Goal: Navigation & Orientation: Find specific page/section

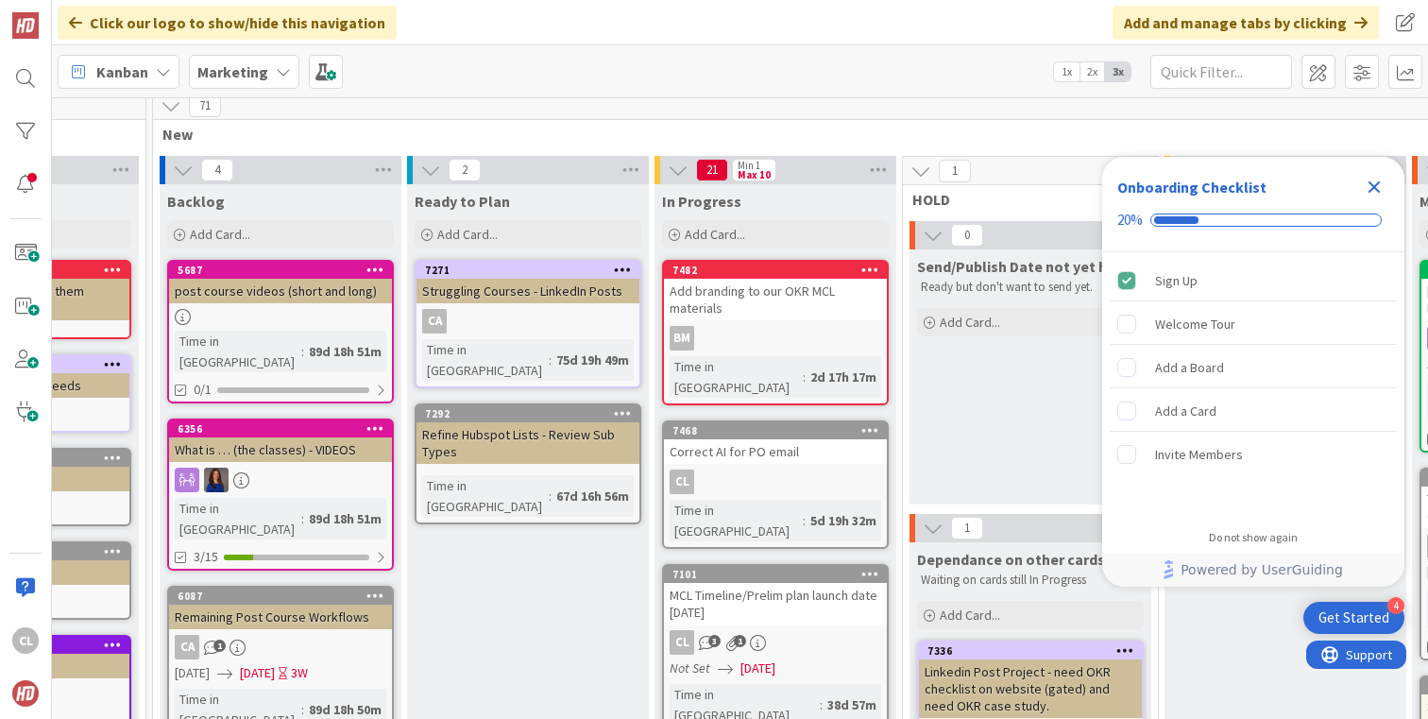
scroll to position [11, 172]
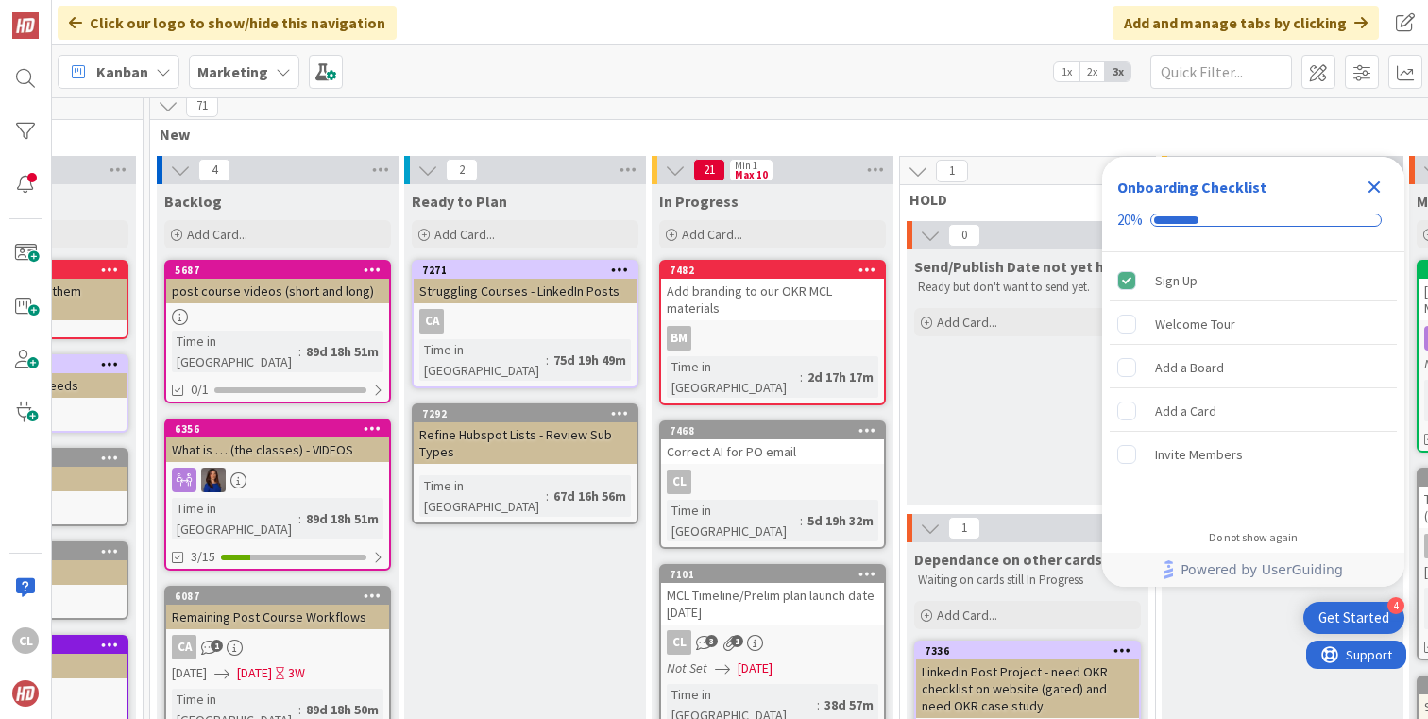
click at [756, 306] on div "Add branding to our OKR MCL materials" at bounding box center [772, 300] width 223 height 42
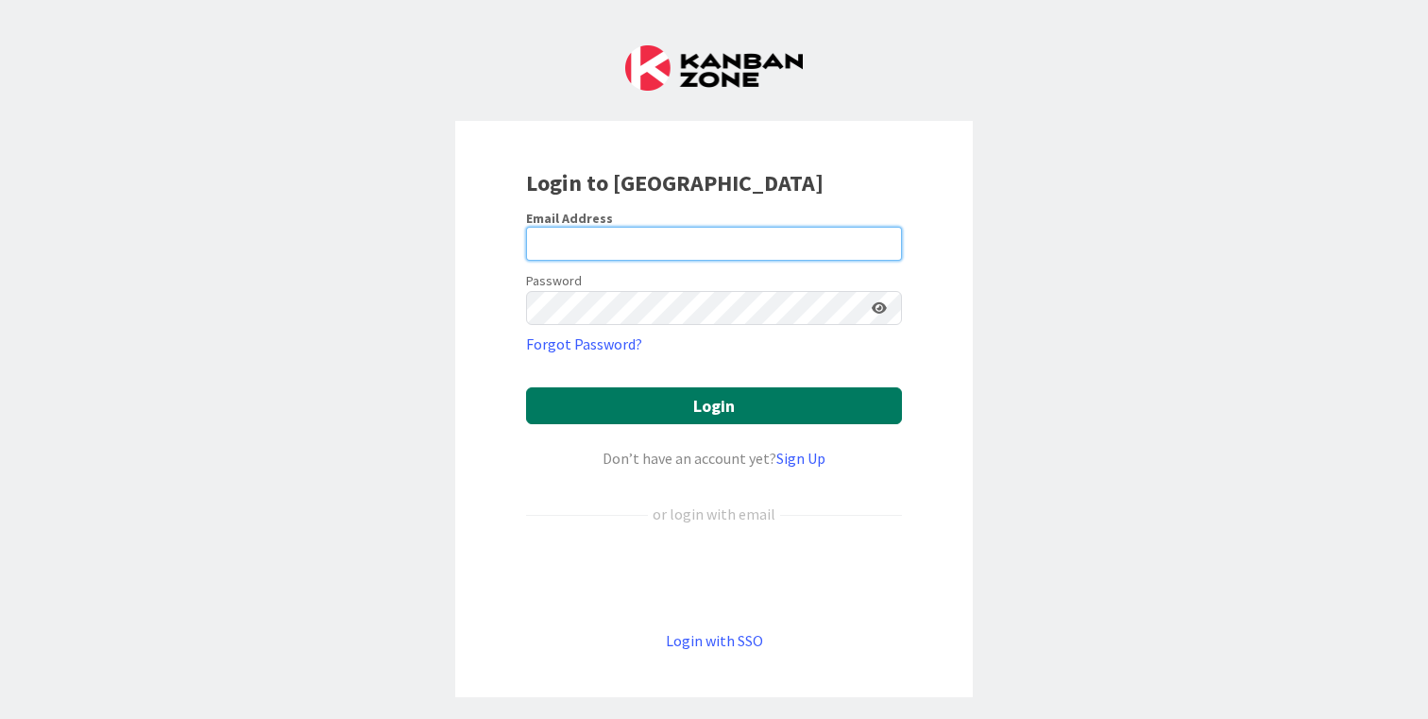
type input "cameron@hyperdriveagile.com"
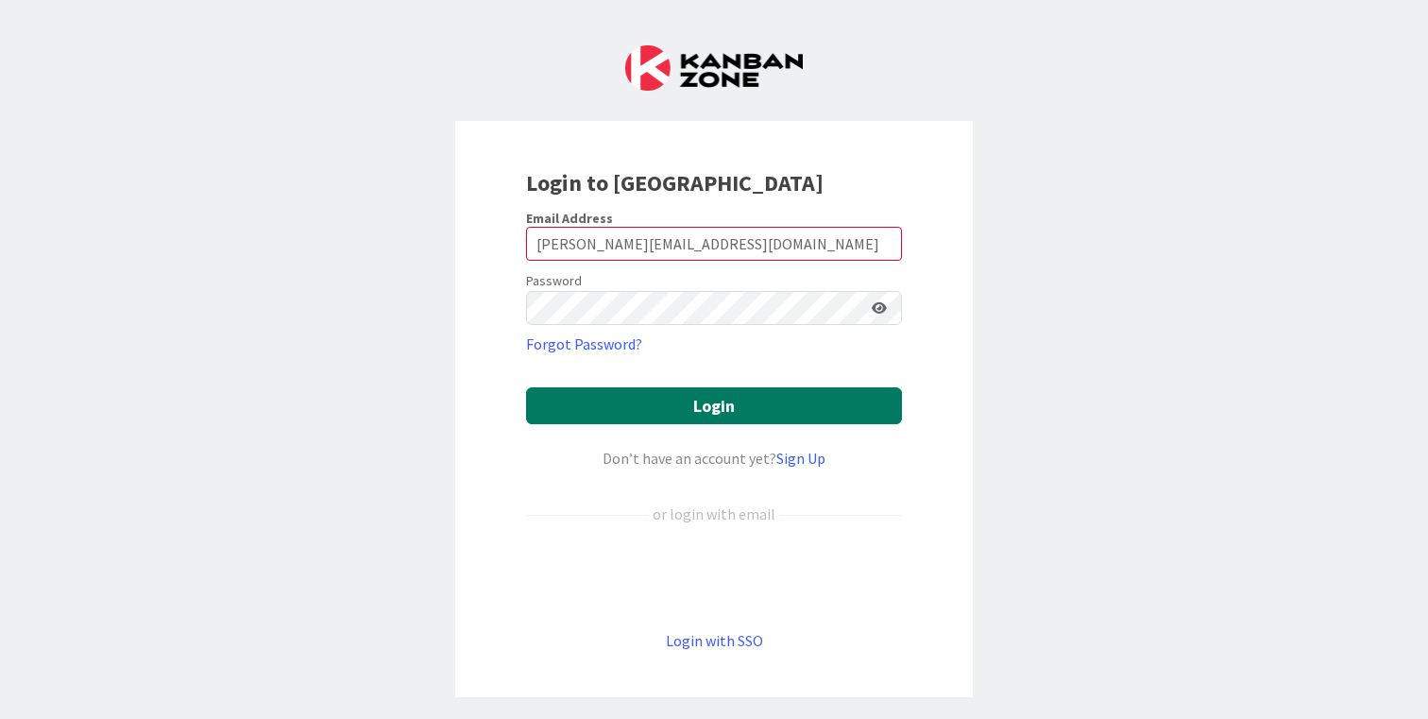
click at [662, 411] on button "Login" at bounding box center [714, 405] width 376 height 37
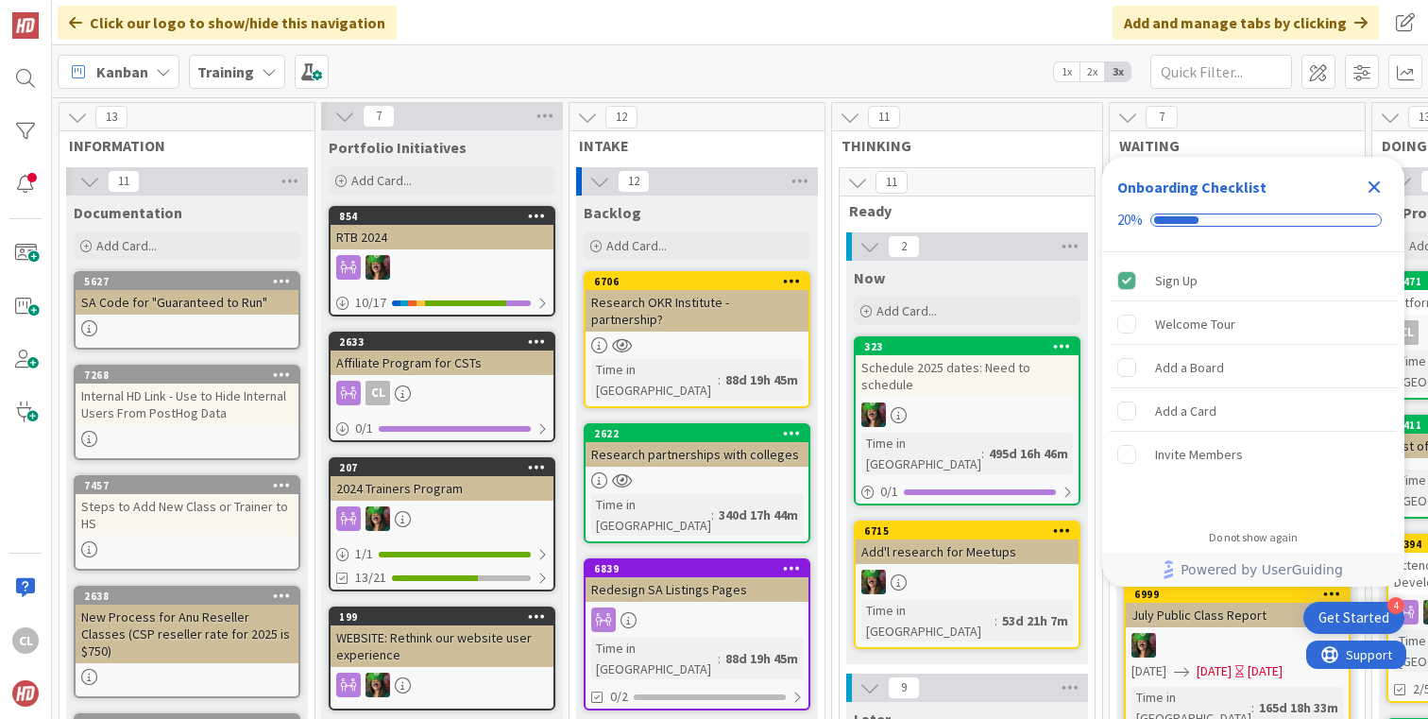
click at [1373, 182] on icon "Close Checklist" at bounding box center [1374, 187] width 23 height 23
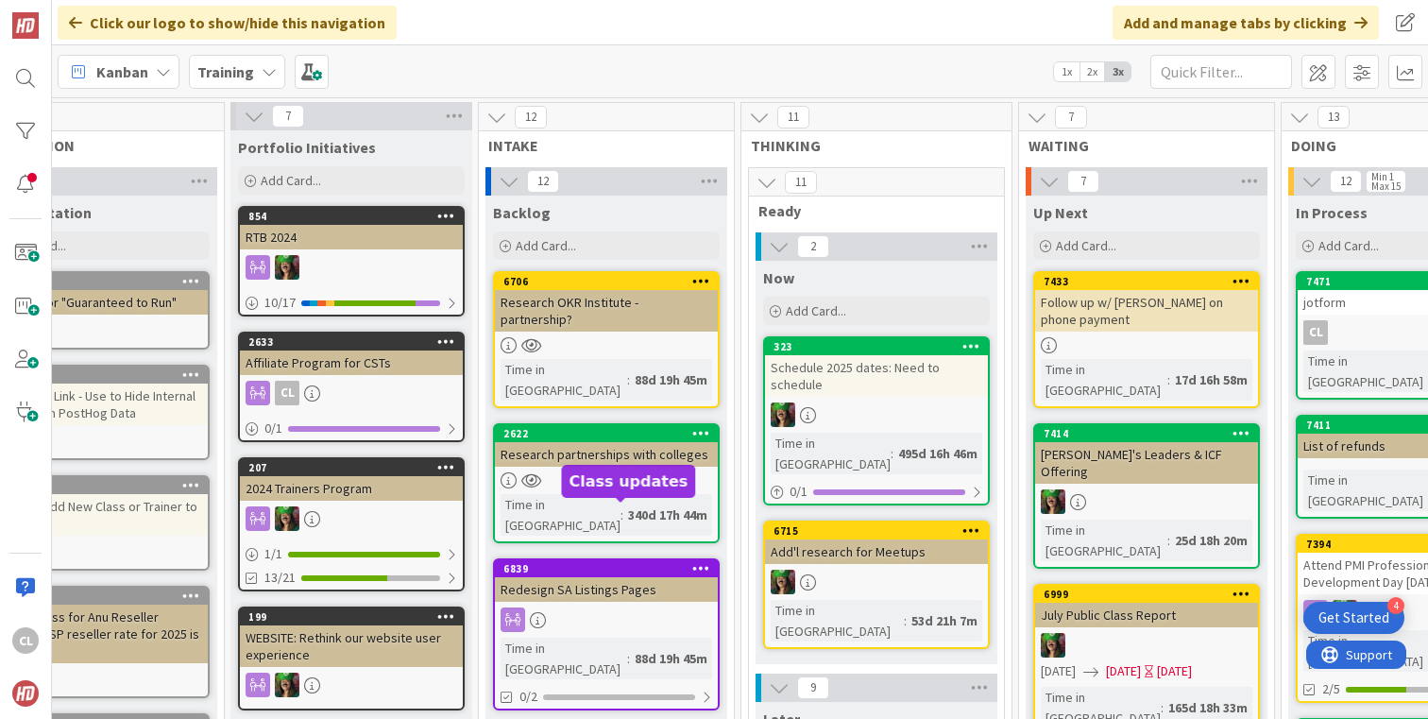
scroll to position [0, 95]
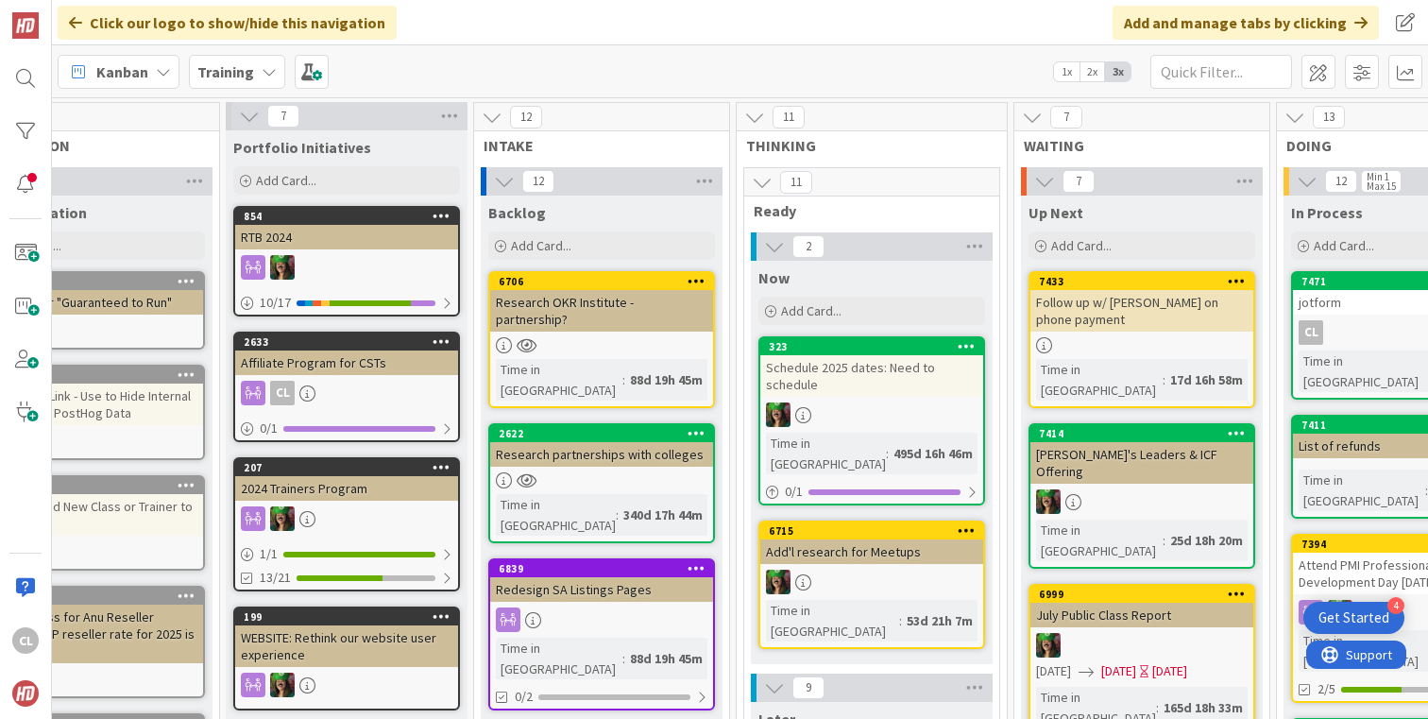
click at [248, 62] on b "Training" at bounding box center [225, 71] width 57 height 19
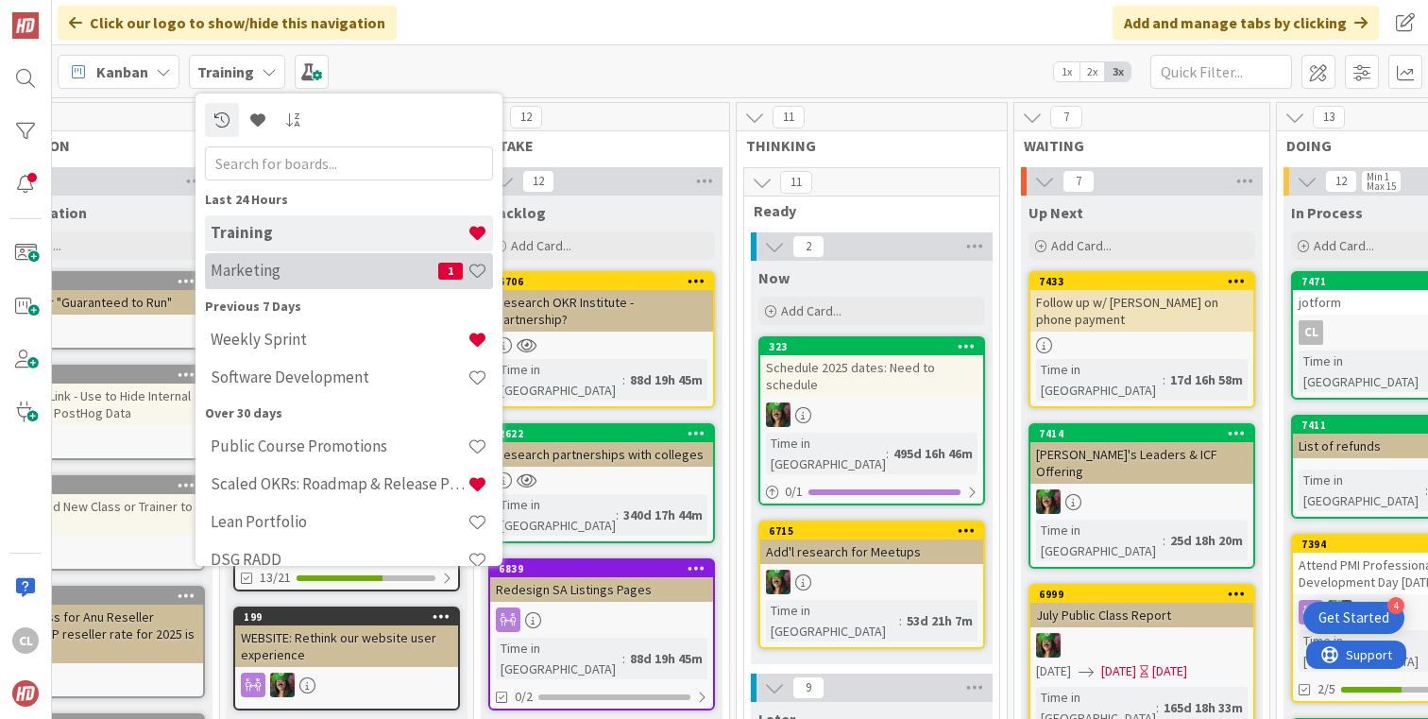
click at [262, 267] on h4 "Marketing" at bounding box center [325, 270] width 228 height 19
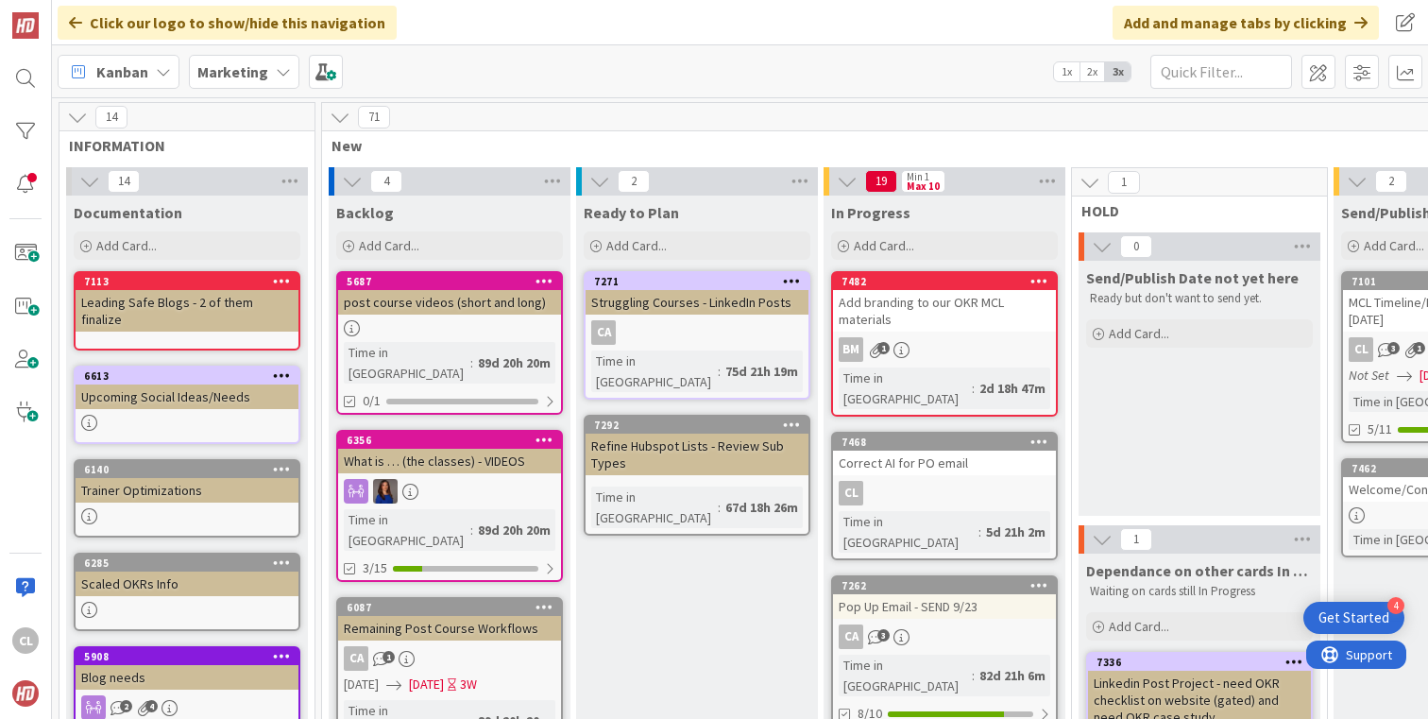
click at [269, 73] on div "Marketing" at bounding box center [244, 72] width 111 height 34
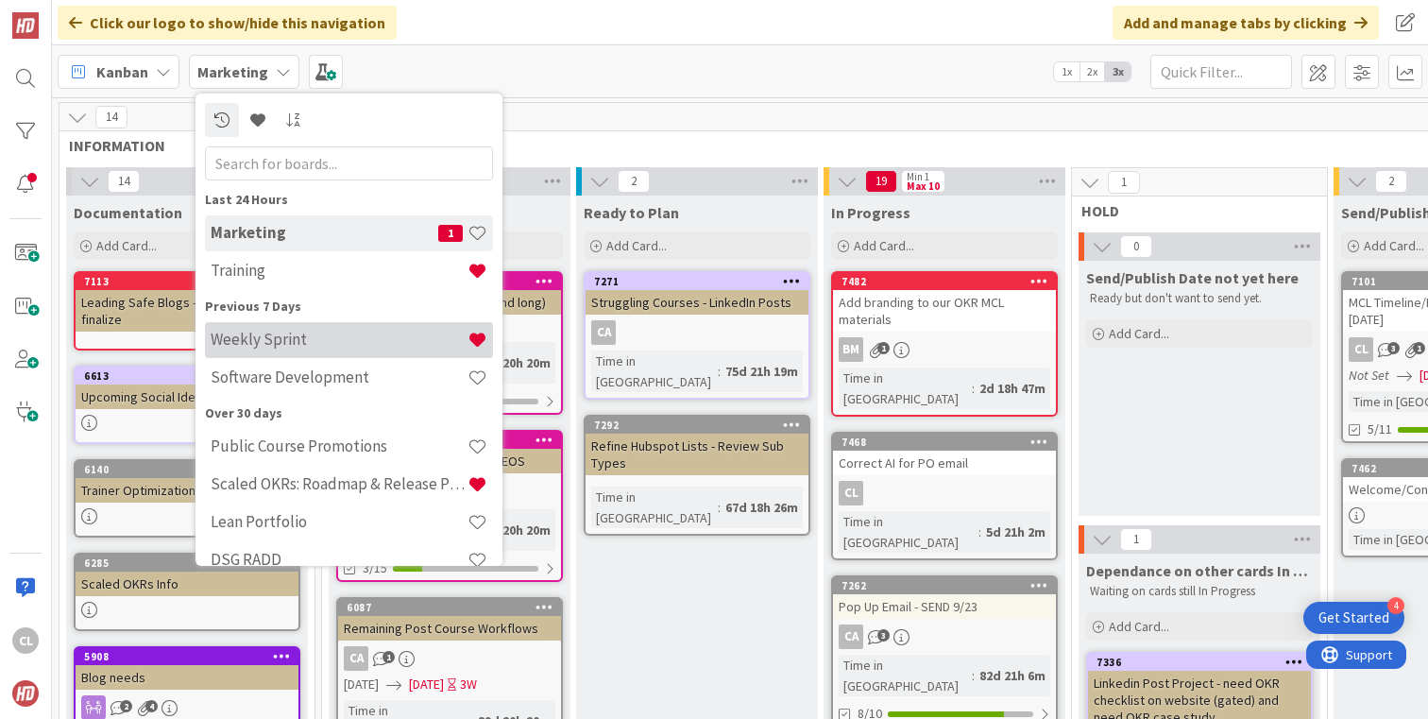
click at [278, 349] on div "Weekly Sprint" at bounding box center [349, 340] width 288 height 36
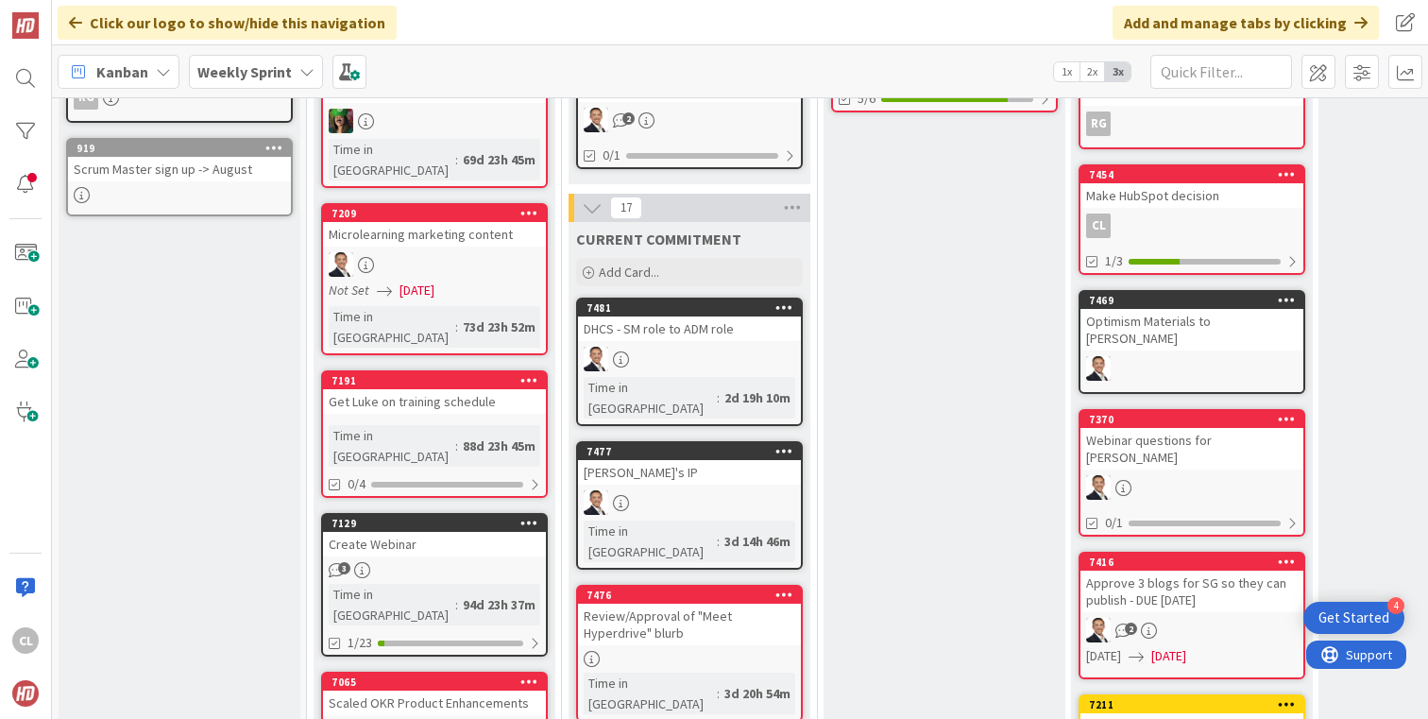
scroll to position [519, 0]
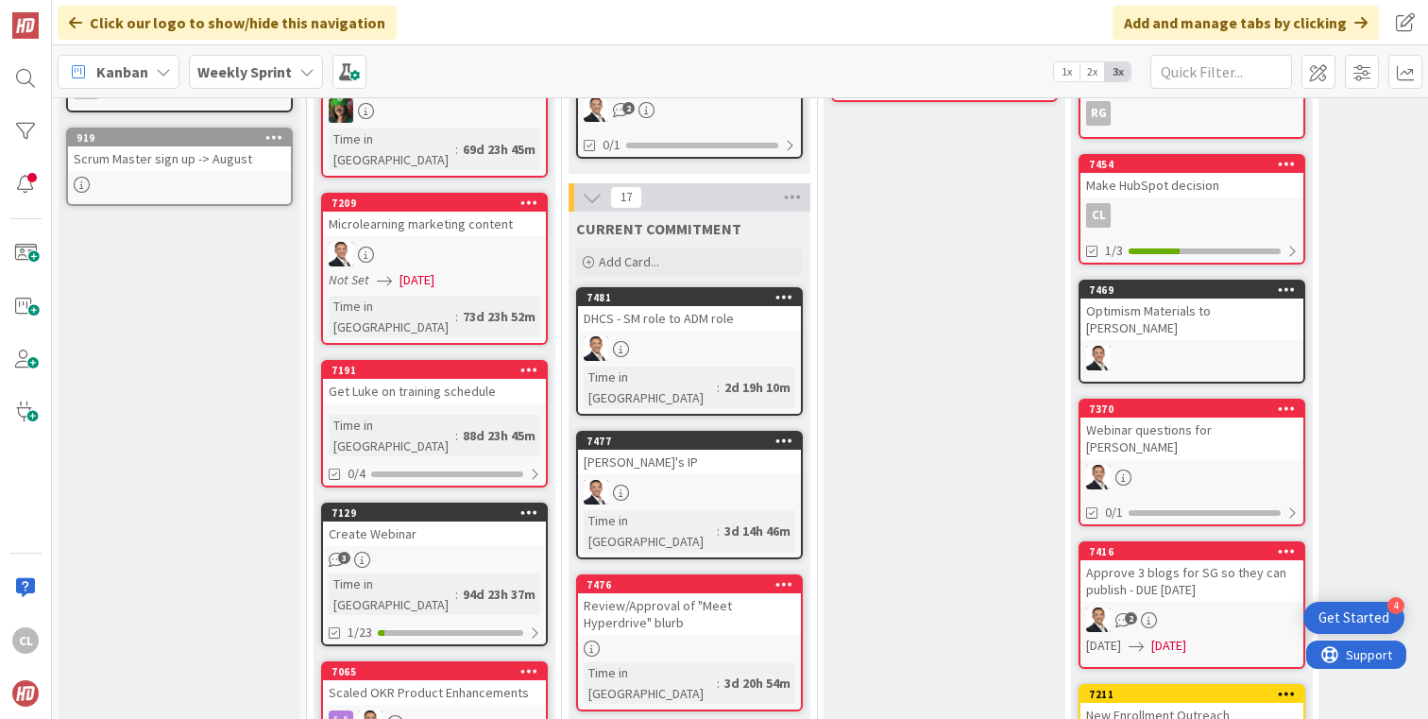
click at [684, 311] on div "DHCS - SM role to ADM role" at bounding box center [689, 318] width 223 height 25
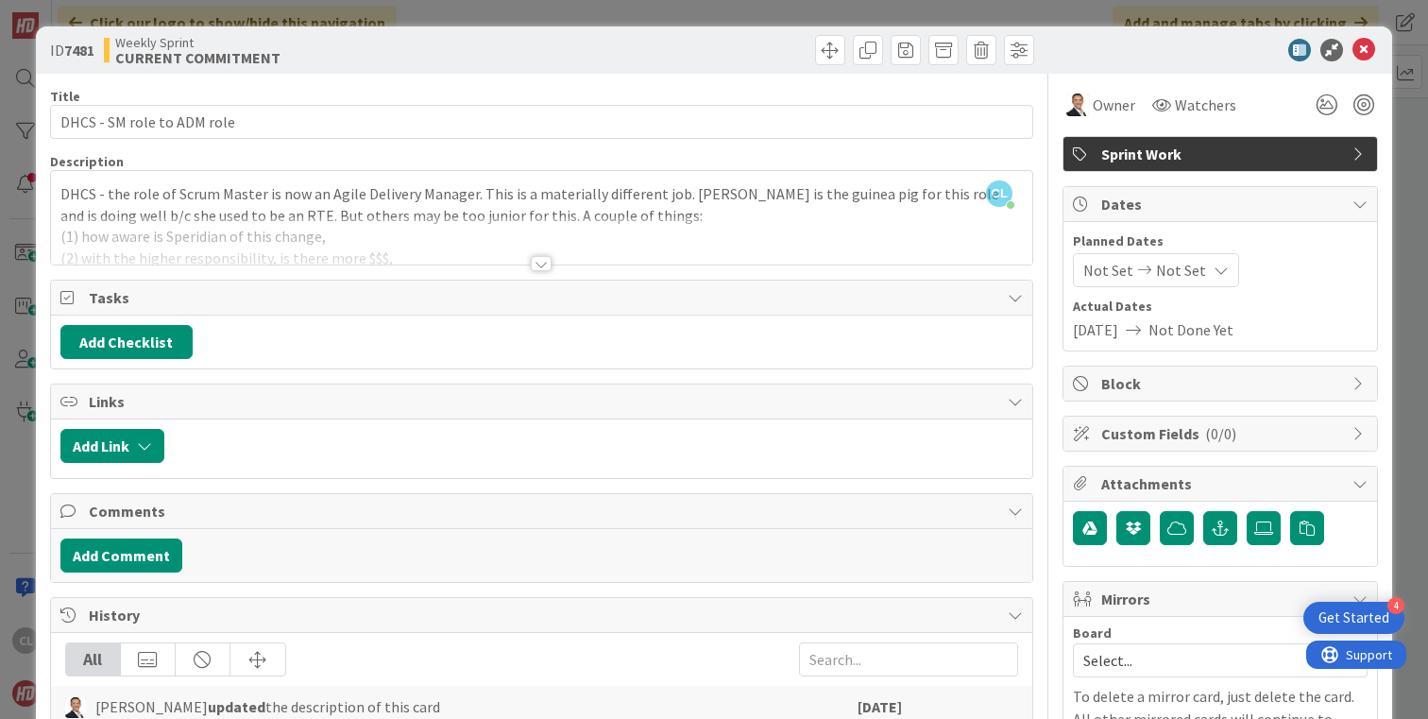
click at [551, 261] on div at bounding box center [541, 263] width 21 height 15
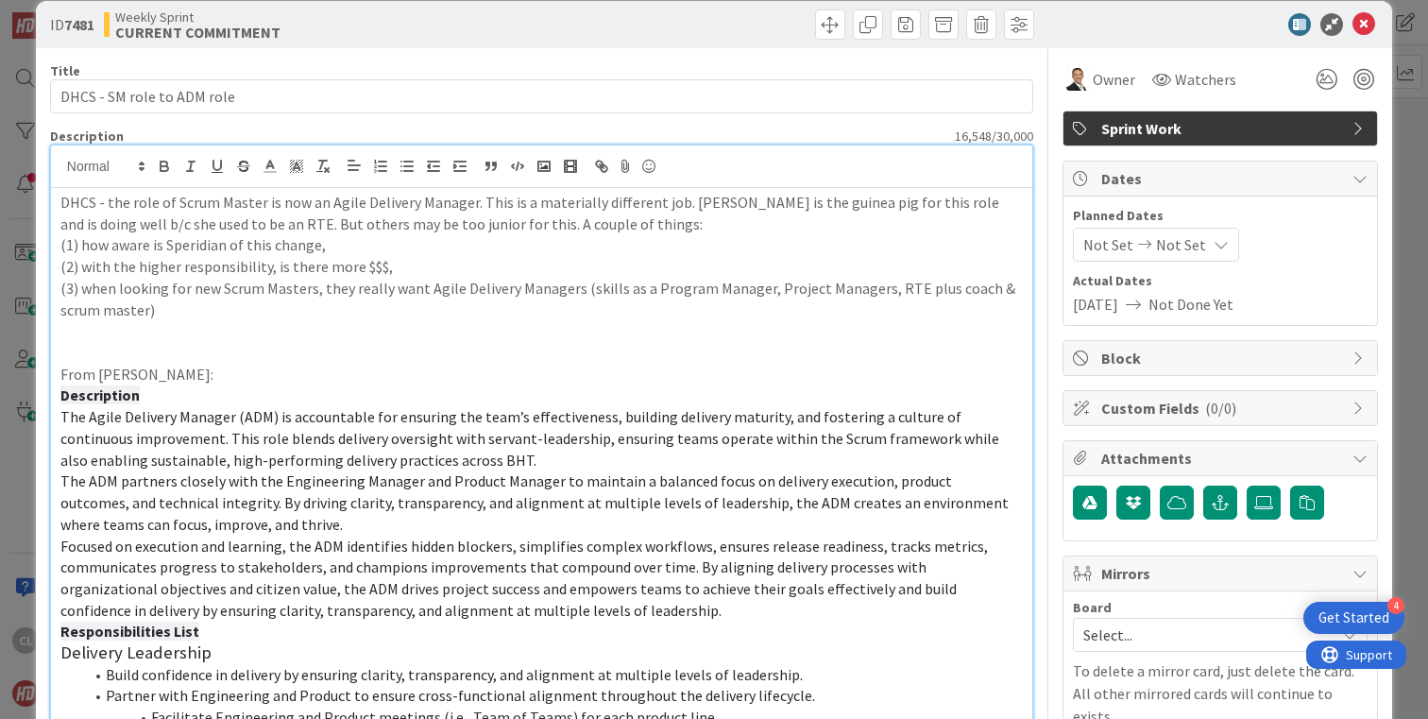
scroll to position [26, 0]
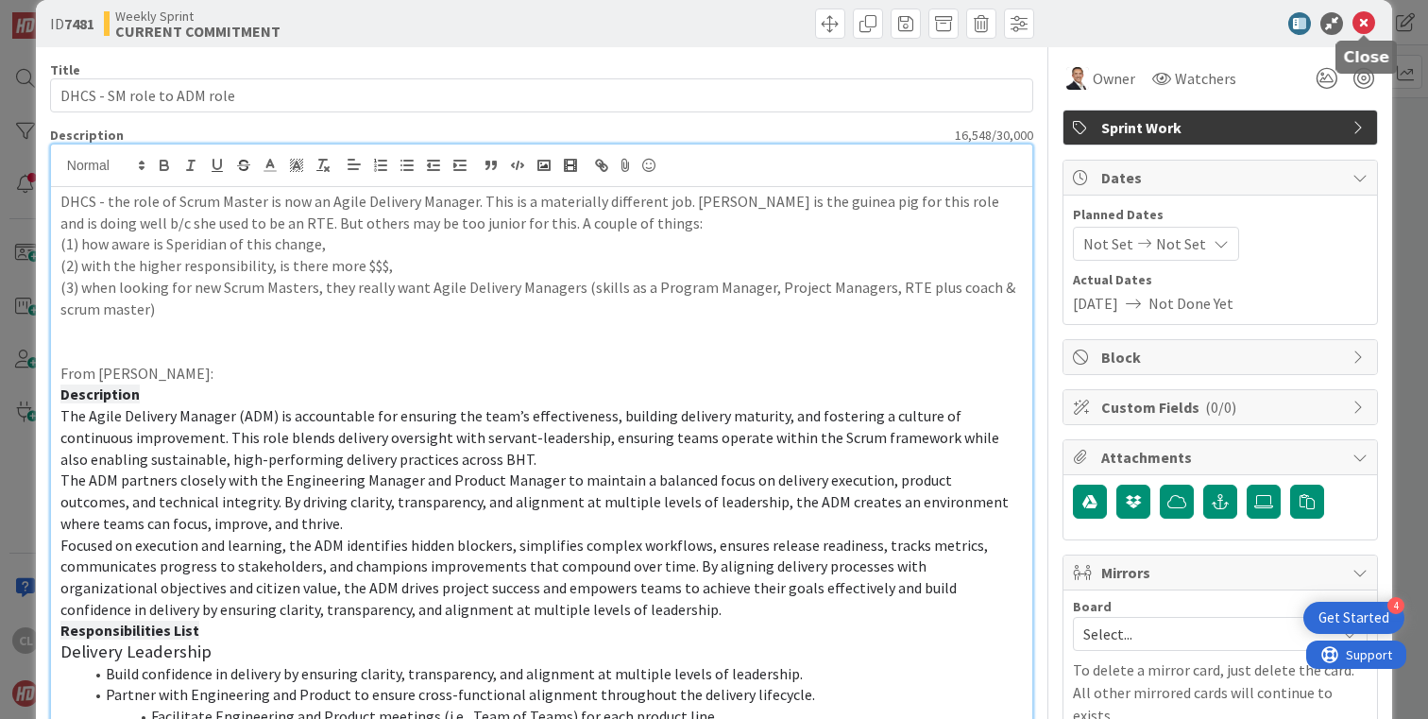
click at [1365, 33] on icon at bounding box center [1364, 23] width 23 height 23
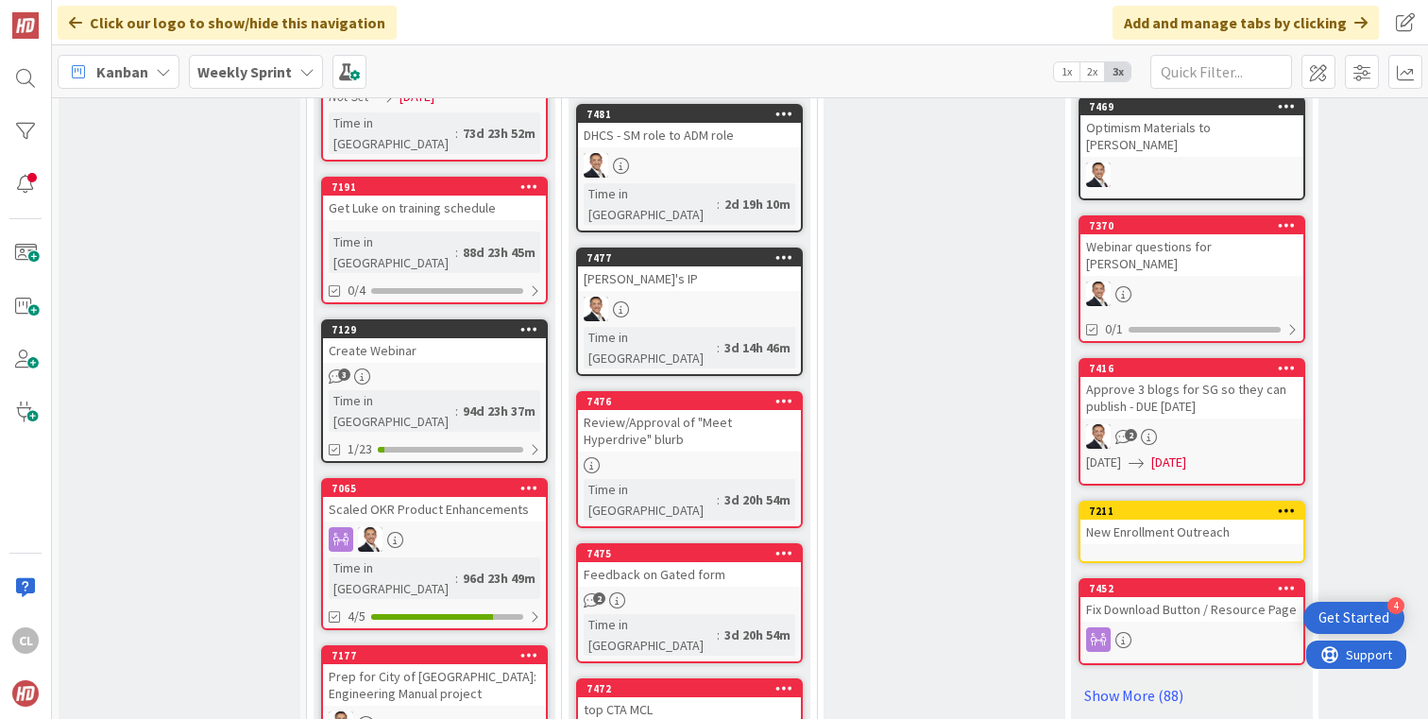
scroll to position [710, 0]
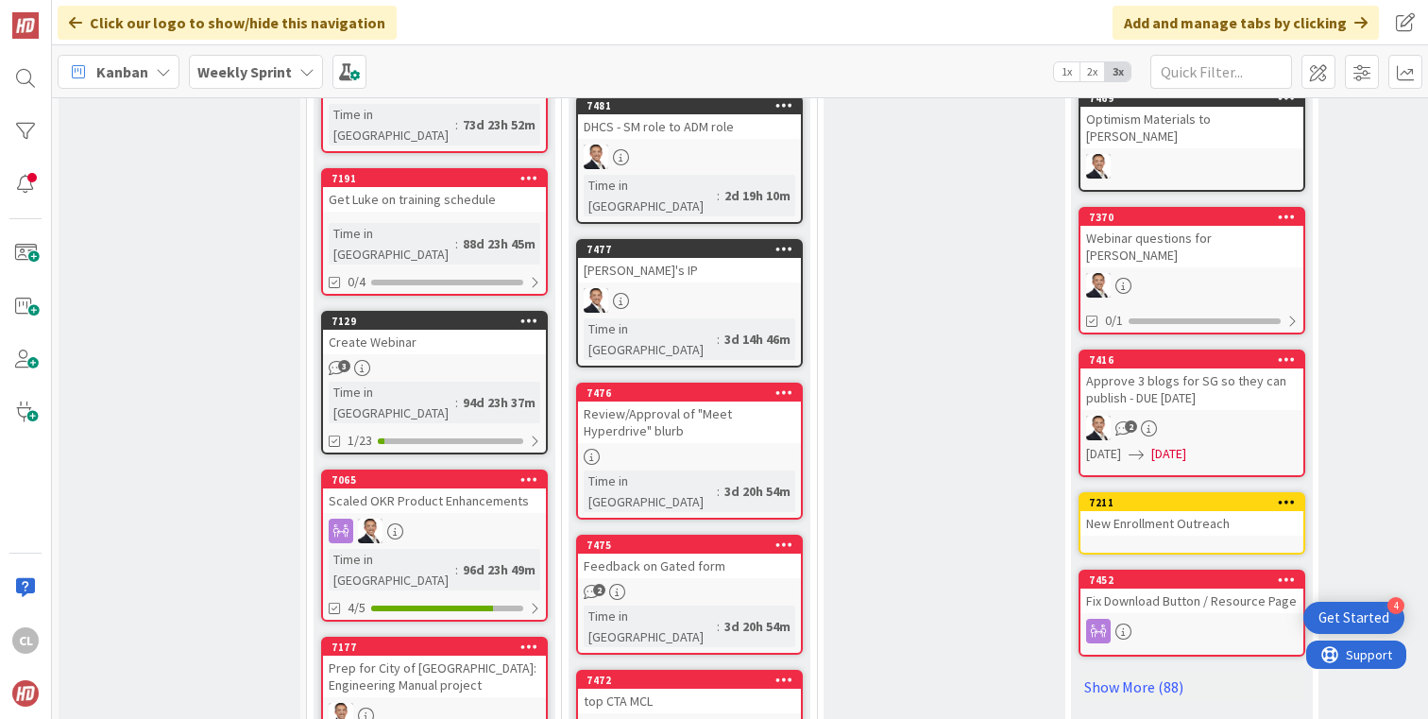
click at [745, 401] on div "Review/Approval of "Meet Hyperdrive" blurb" at bounding box center [689, 422] width 223 height 42
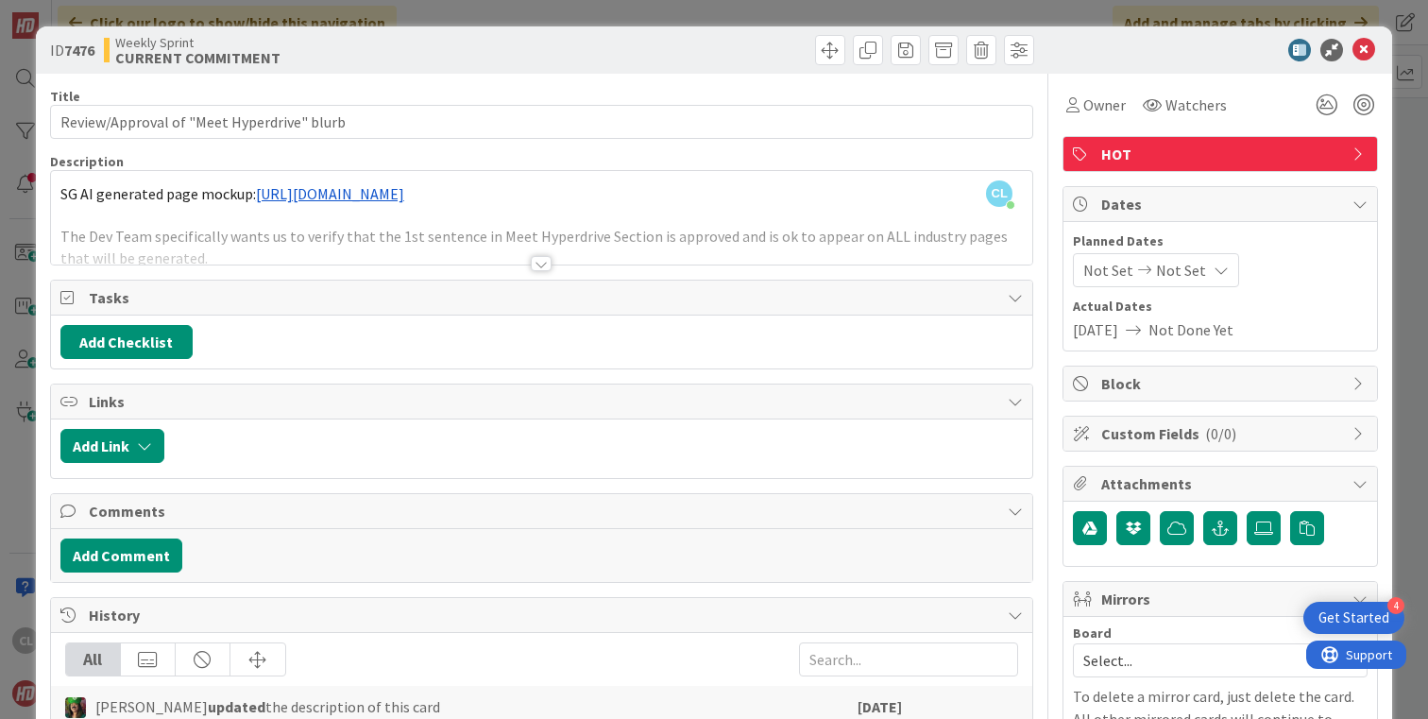
click at [614, 238] on div at bounding box center [541, 240] width 981 height 48
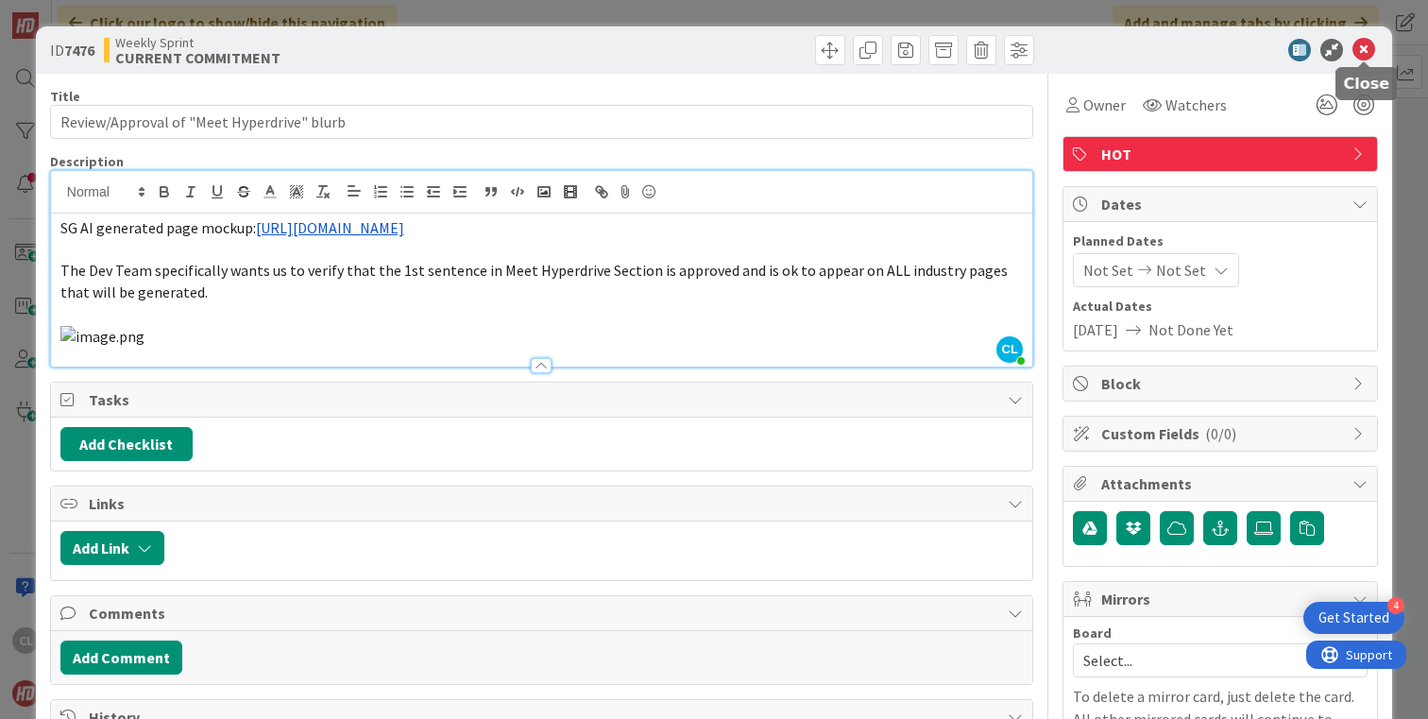
click at [1356, 46] on icon at bounding box center [1364, 50] width 23 height 23
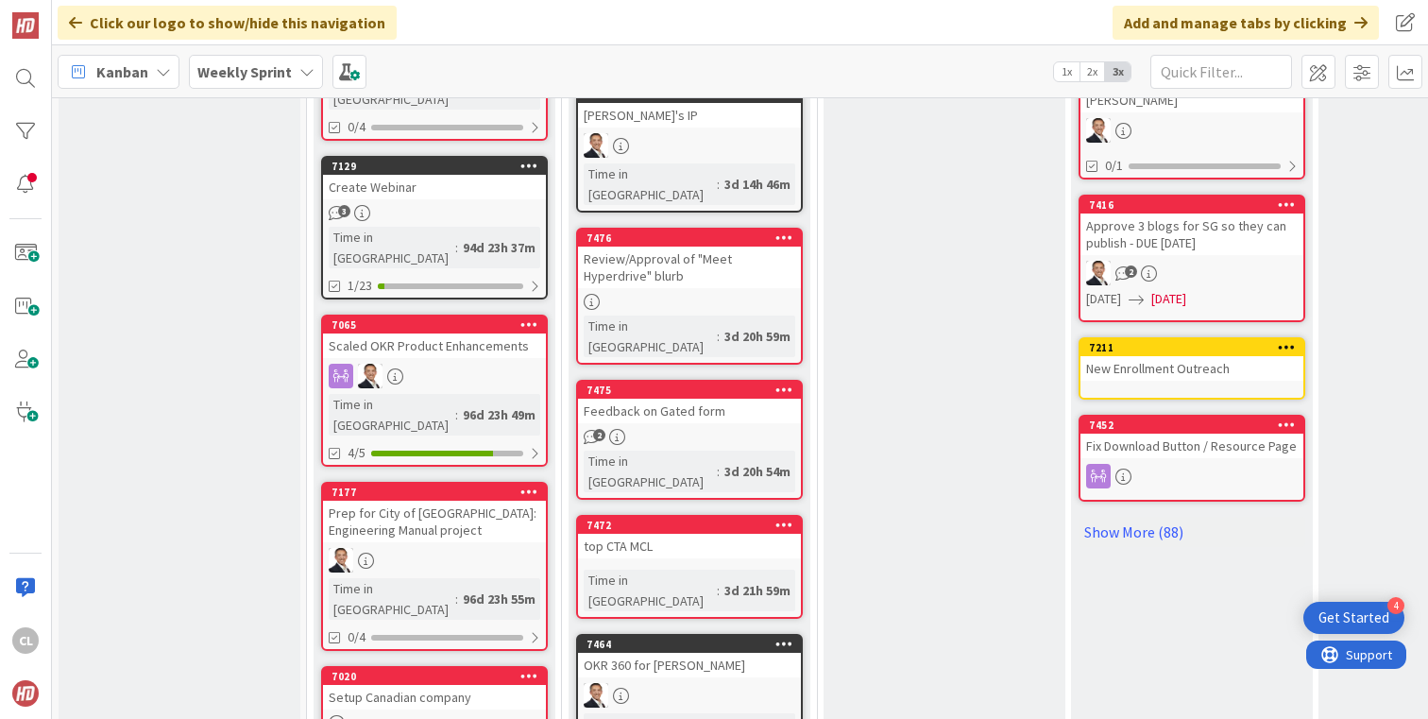
scroll to position [869, 0]
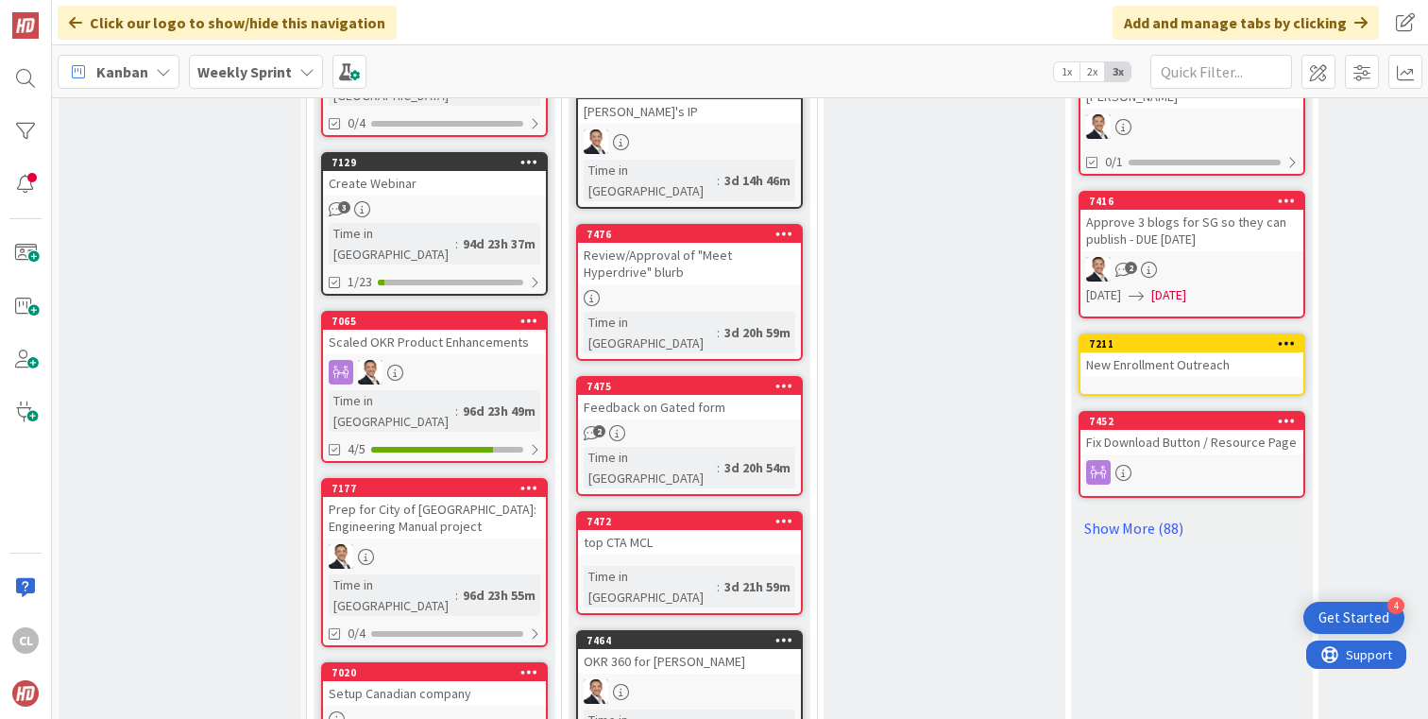
click at [707, 425] on div "2" at bounding box center [689, 433] width 223 height 16
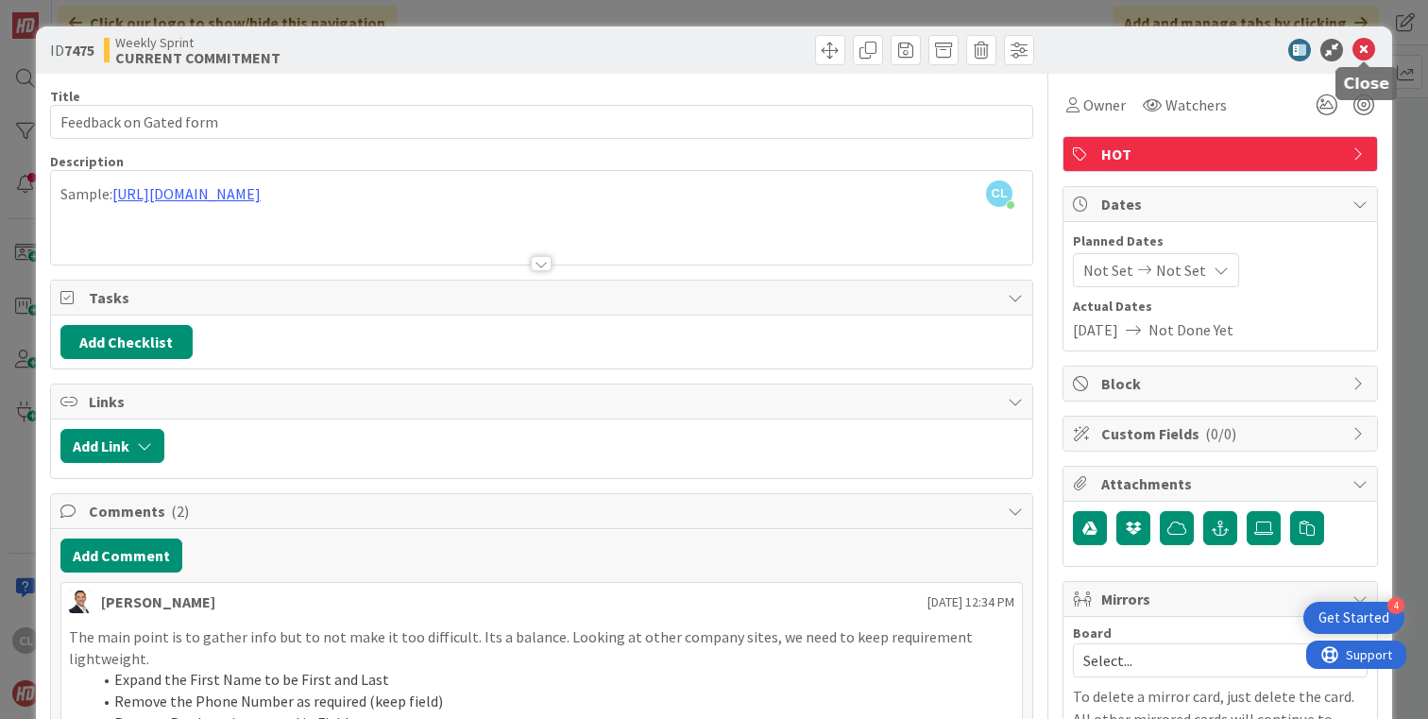
click at [1365, 51] on icon at bounding box center [1364, 50] width 23 height 23
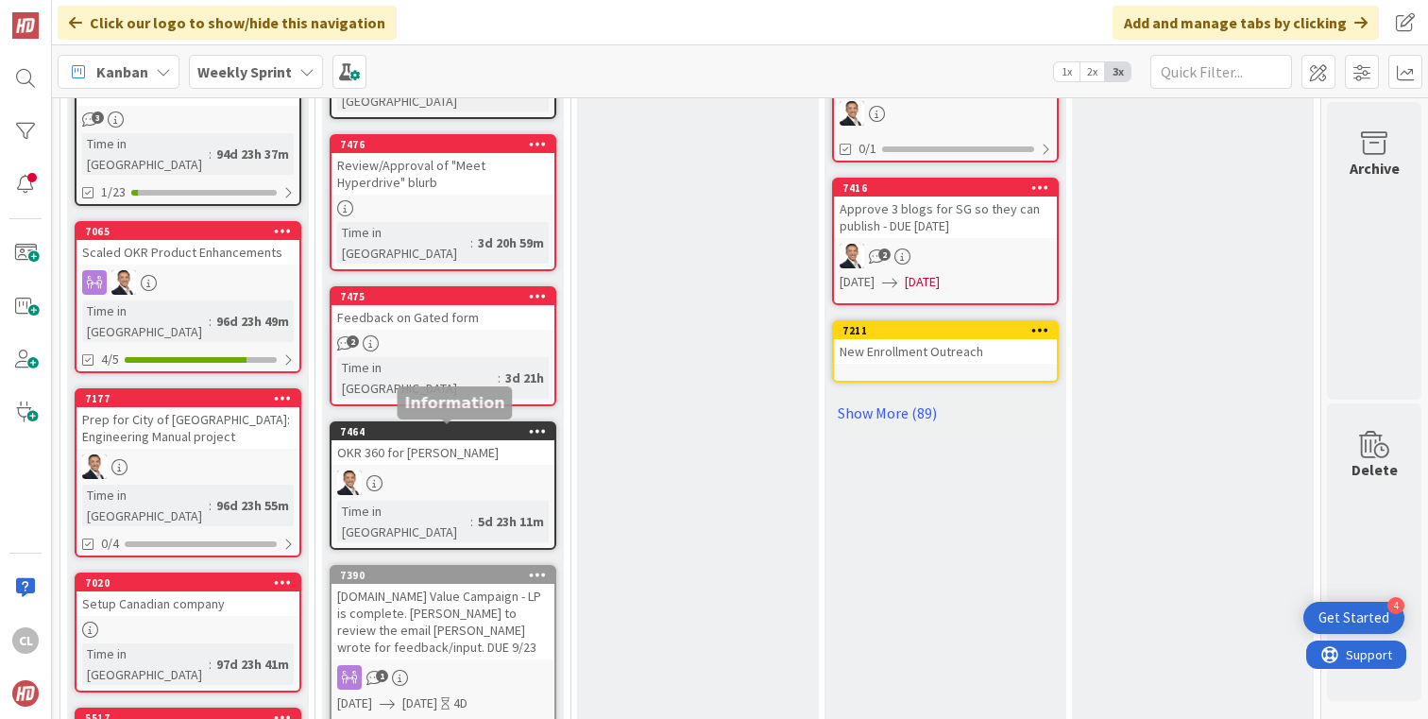
scroll to position [1002, 247]
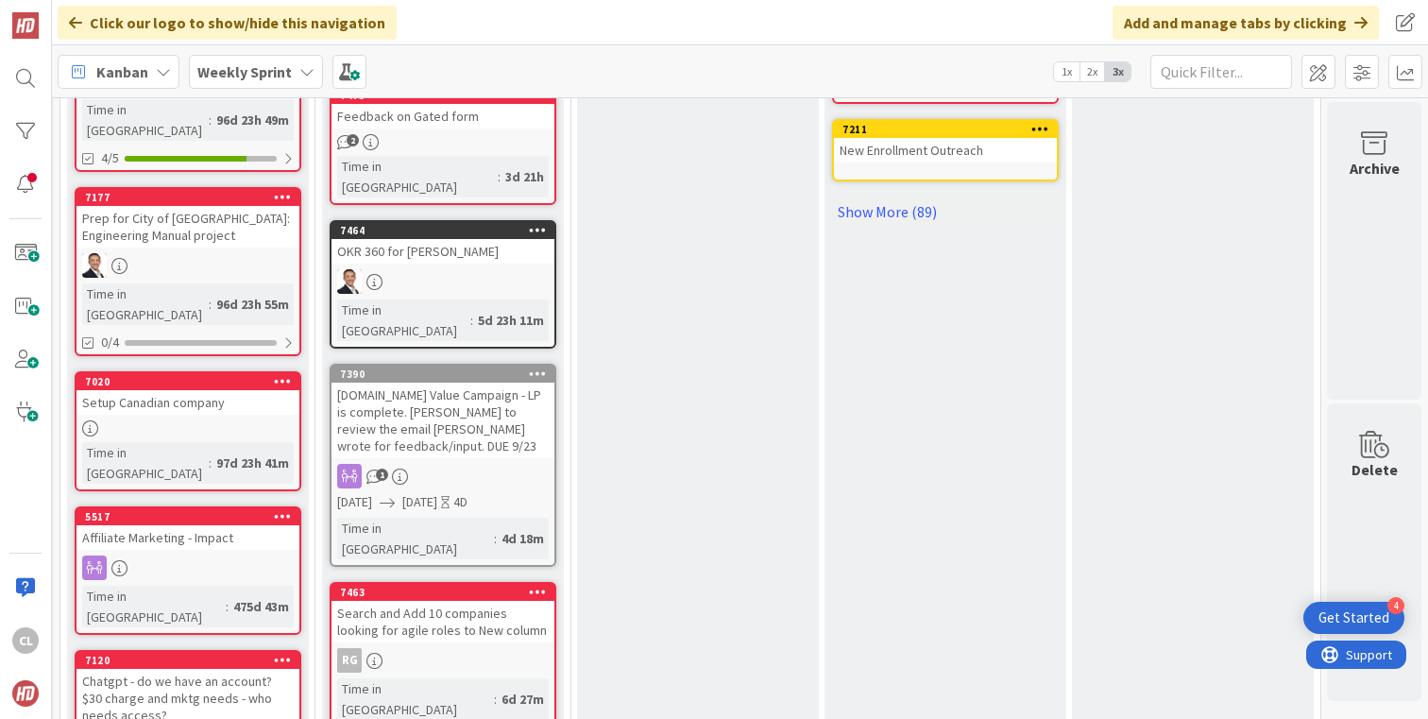
scroll to position [1146, 247]
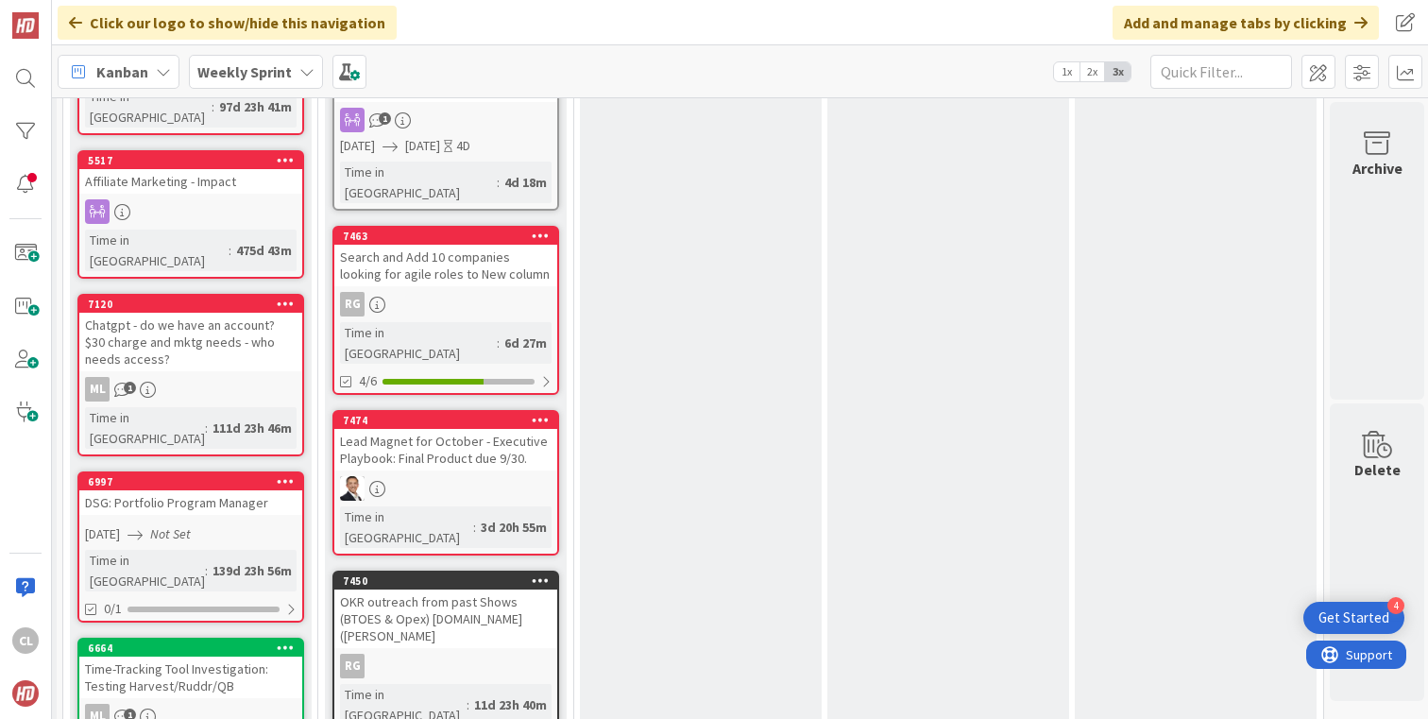
scroll to position [1520, 244]
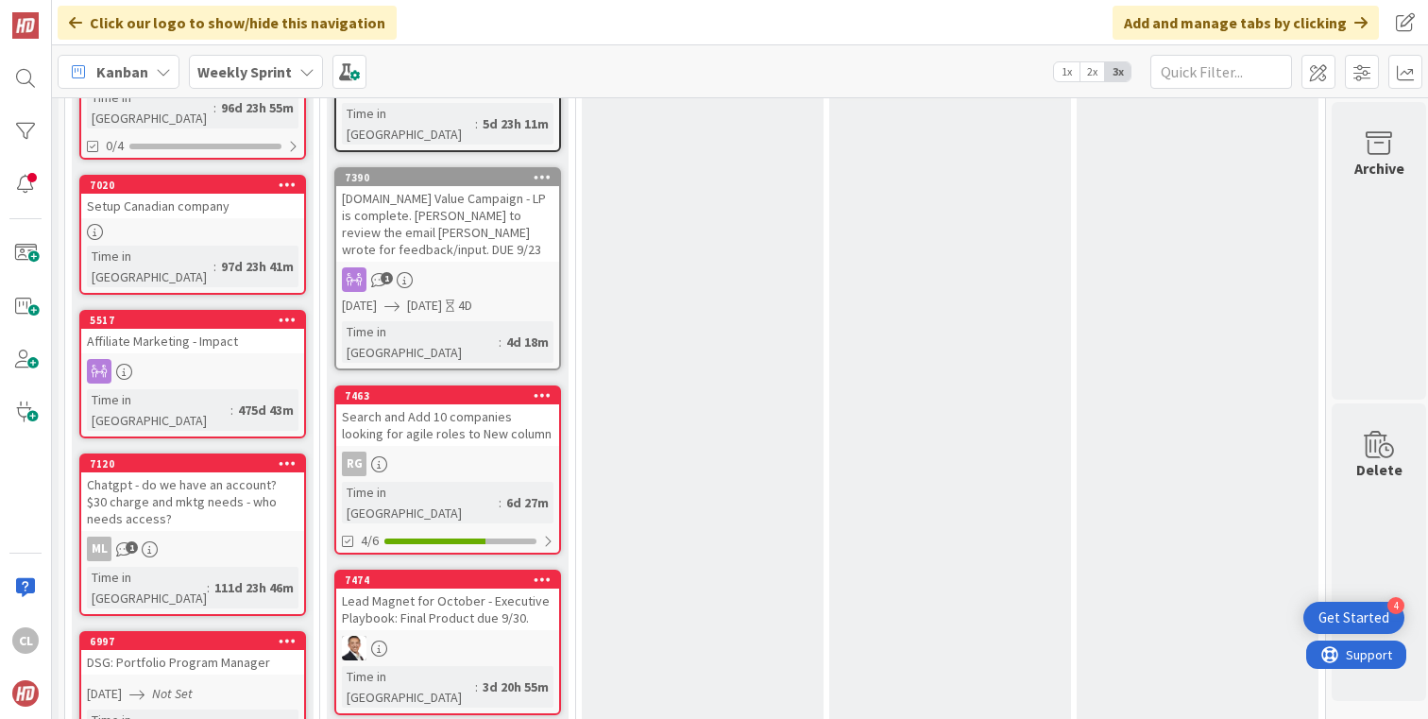
scroll to position [976, 242]
